Goal: Task Accomplishment & Management: Use online tool/utility

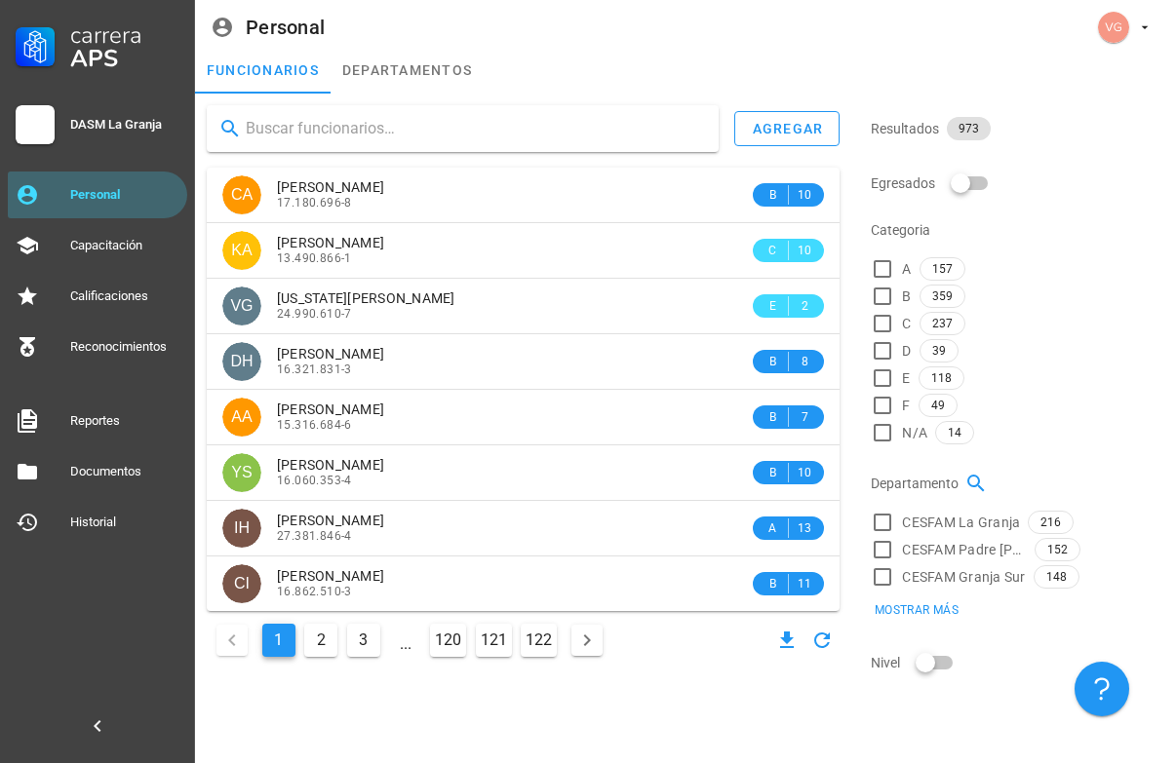
click at [369, 119] on input "text" at bounding box center [474, 128] width 457 height 31
click at [124, 399] on link "Reportes" at bounding box center [97, 421] width 179 height 47
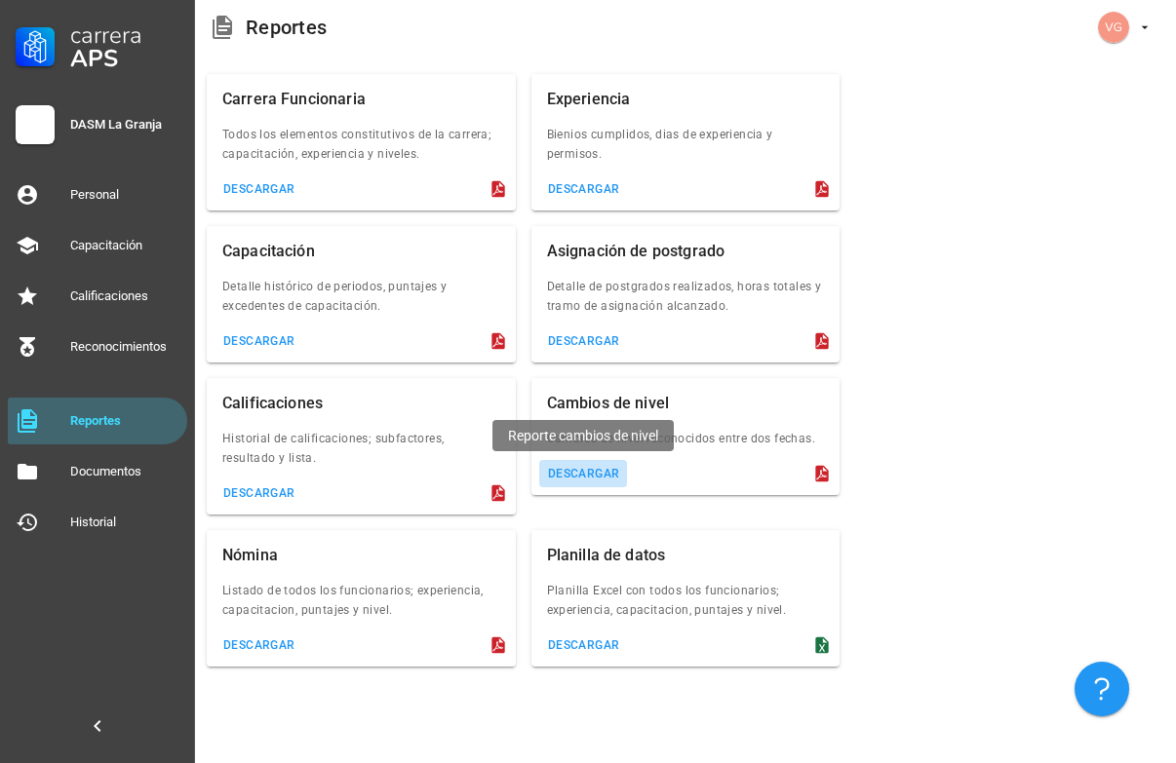
click at [594, 474] on div "descargar" at bounding box center [583, 474] width 73 height 14
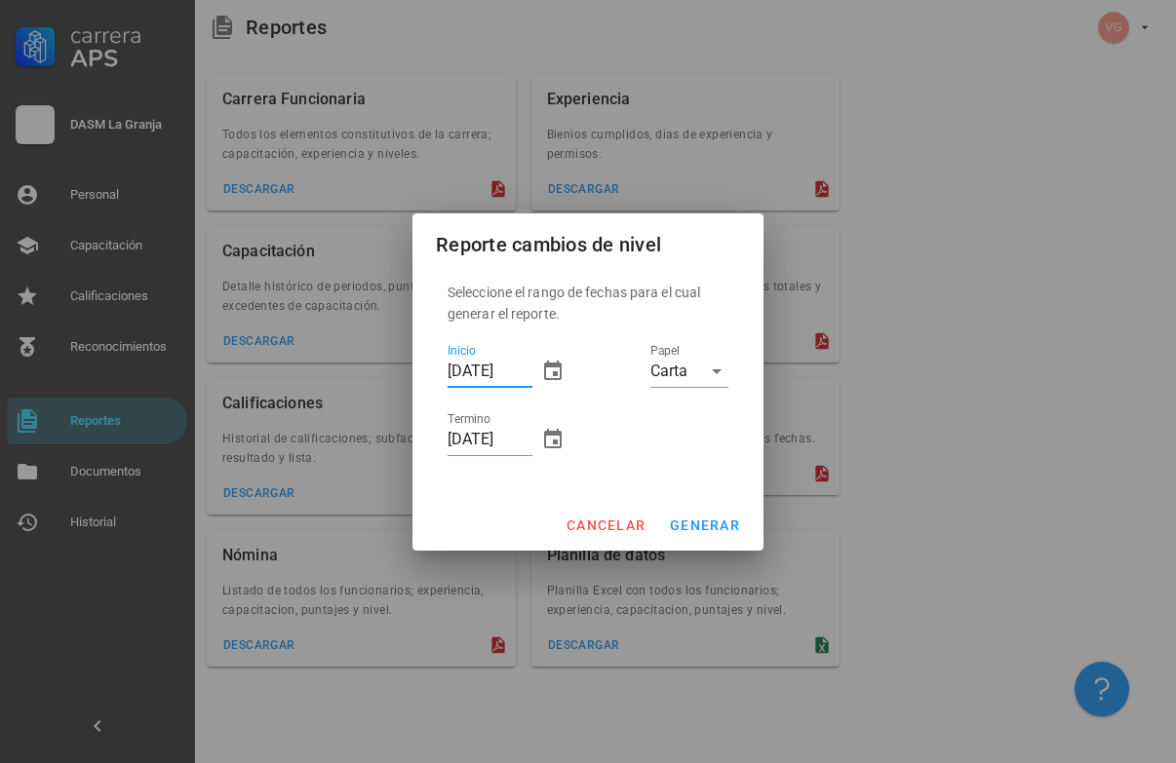
drag, startPoint x: 488, startPoint y: 366, endPoint x: 373, endPoint y: 367, distance: 115.0
click at [373, 367] on div "Carrera APS DASM La Granja Personal Capacitación Calificaciones Reconocimientos…" at bounding box center [588, 381] width 1176 height 763
type input "[DATE]"
drag, startPoint x: 488, startPoint y: 439, endPoint x: 440, endPoint y: 443, distance: 48.9
click at [440, 443] on div "Seleccione el rango de fechas para el cual generar el reporte. Inicio [DATE] Te…" at bounding box center [588, 379] width 296 height 211
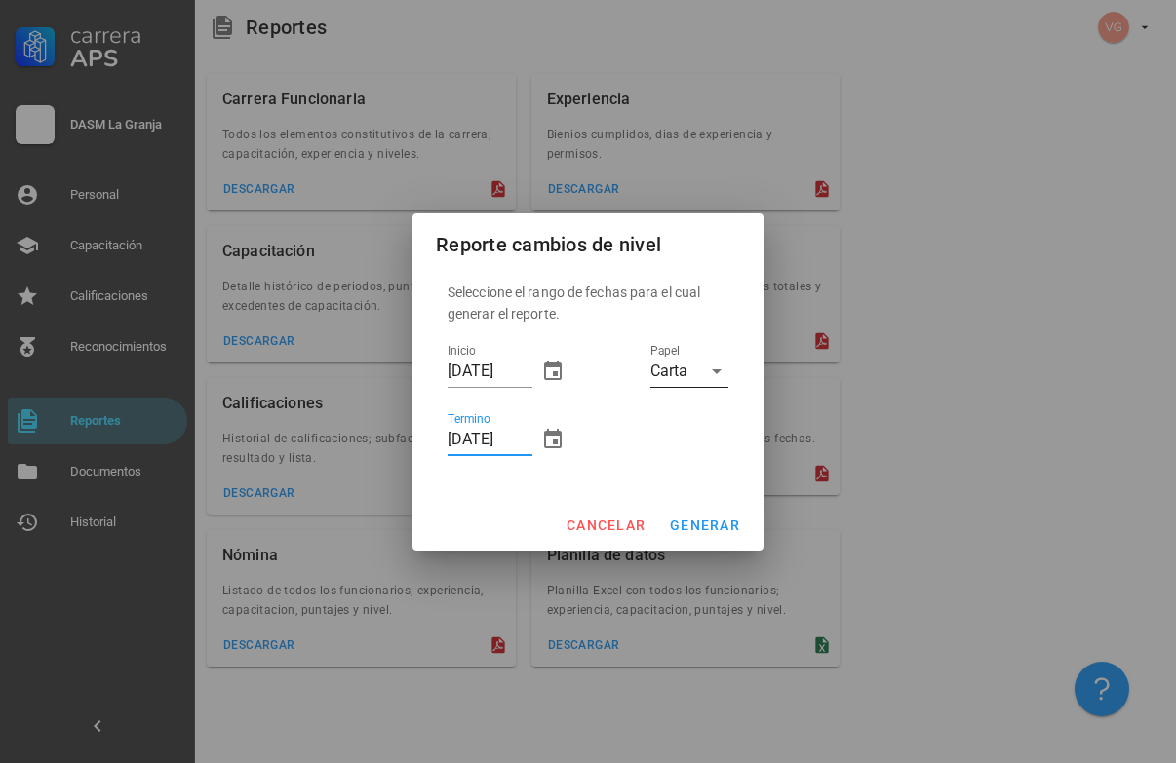
click at [676, 371] on div "Carta" at bounding box center [668, 372] width 37 height 18
type input "[DATE]"
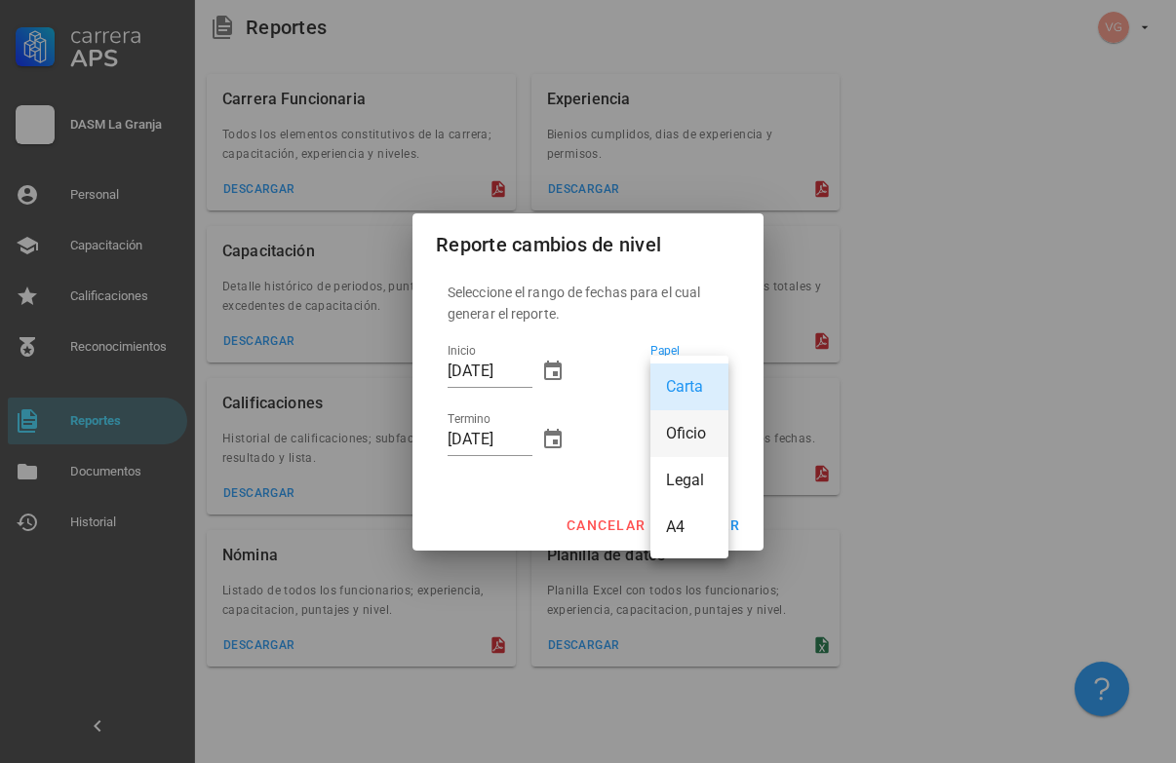
click at [685, 434] on div "Oficio" at bounding box center [689, 433] width 47 height 19
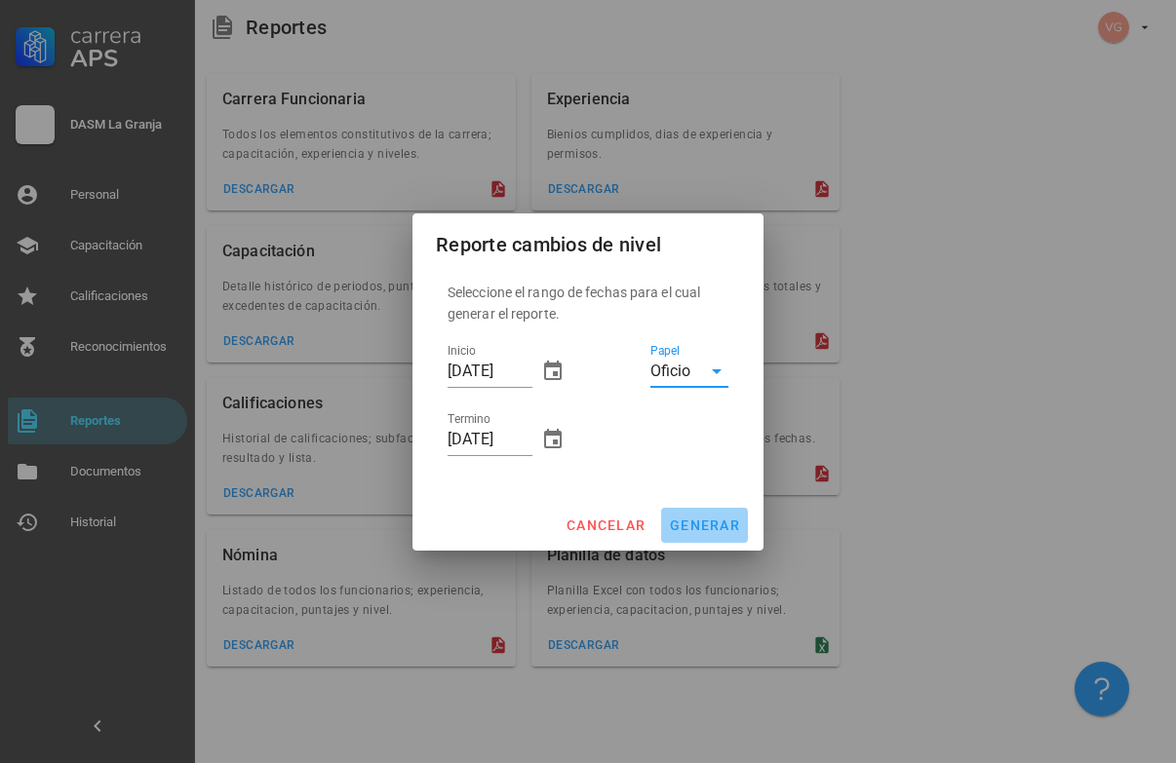
click at [709, 524] on span "generar" at bounding box center [704, 526] width 71 height 16
